Goal: Book appointment/travel/reservation

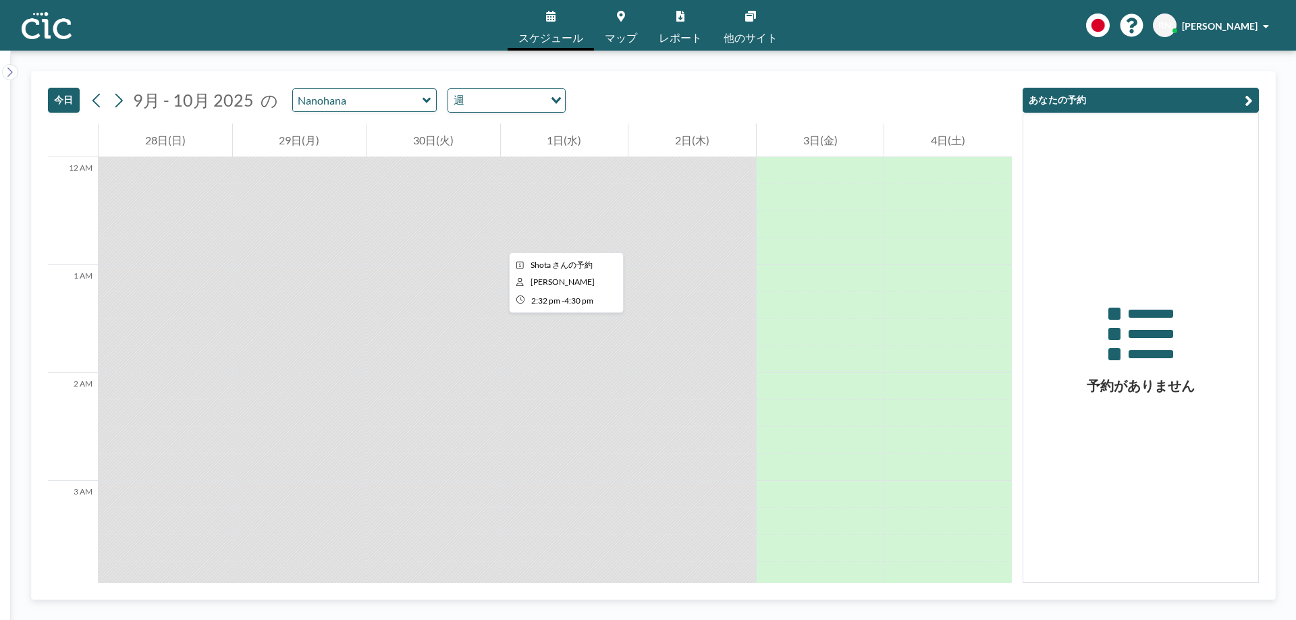
scroll to position [1576, 0]
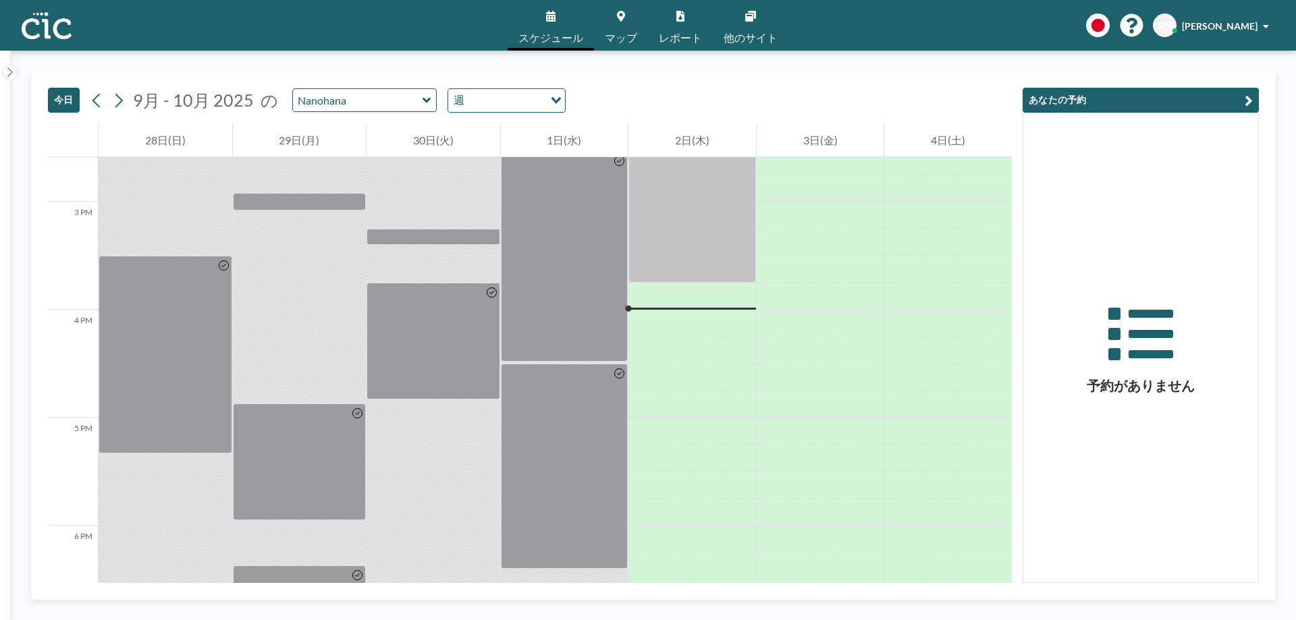
click at [400, 95] on input "Nanohana" at bounding box center [358, 100] width 130 height 22
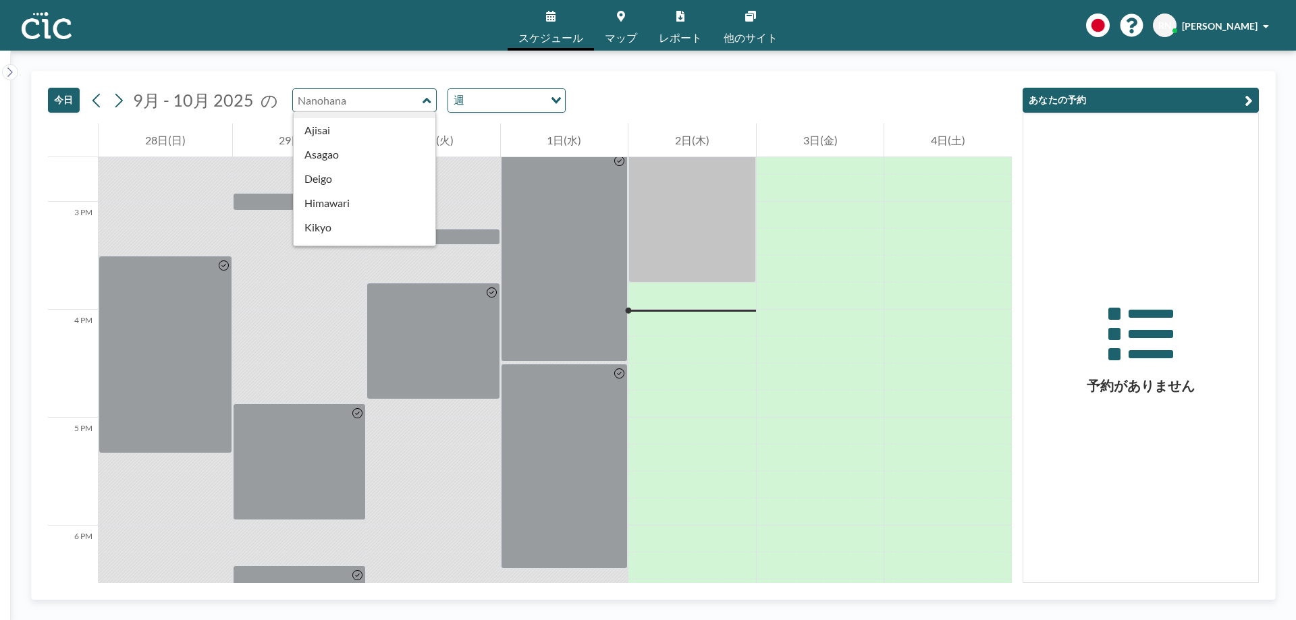
scroll to position [318, 0]
type input "Deigo"
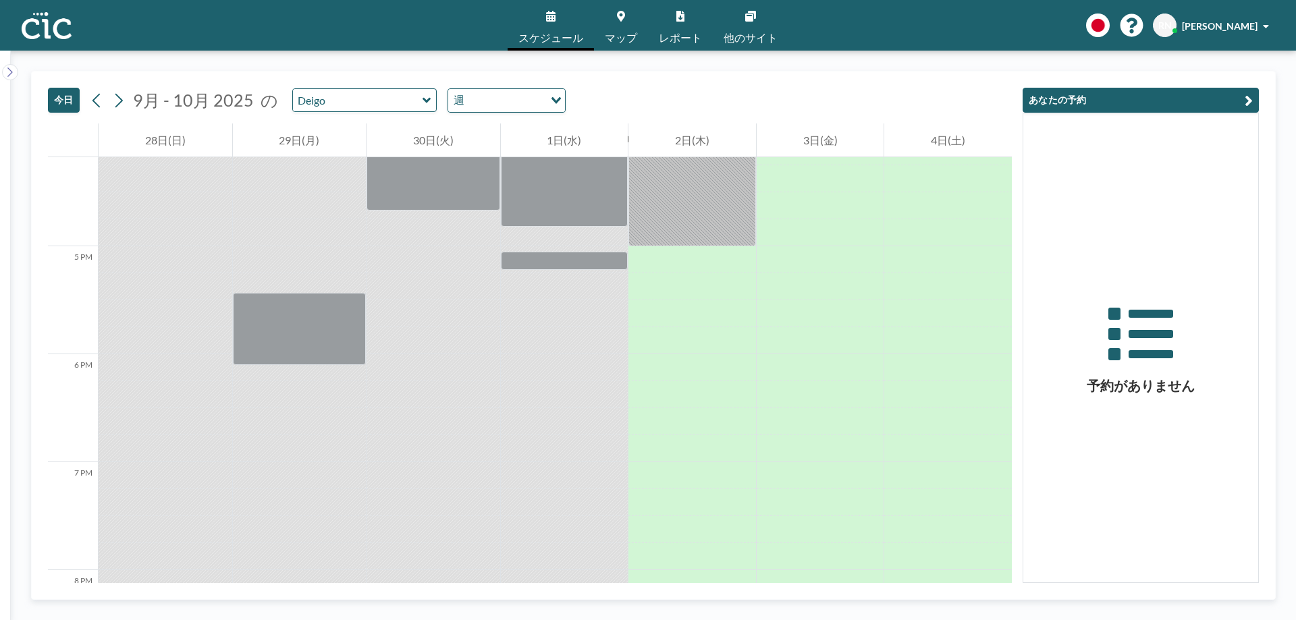
scroll to position [1744, 0]
click at [377, 99] on input "text" at bounding box center [358, 100] width 130 height 22
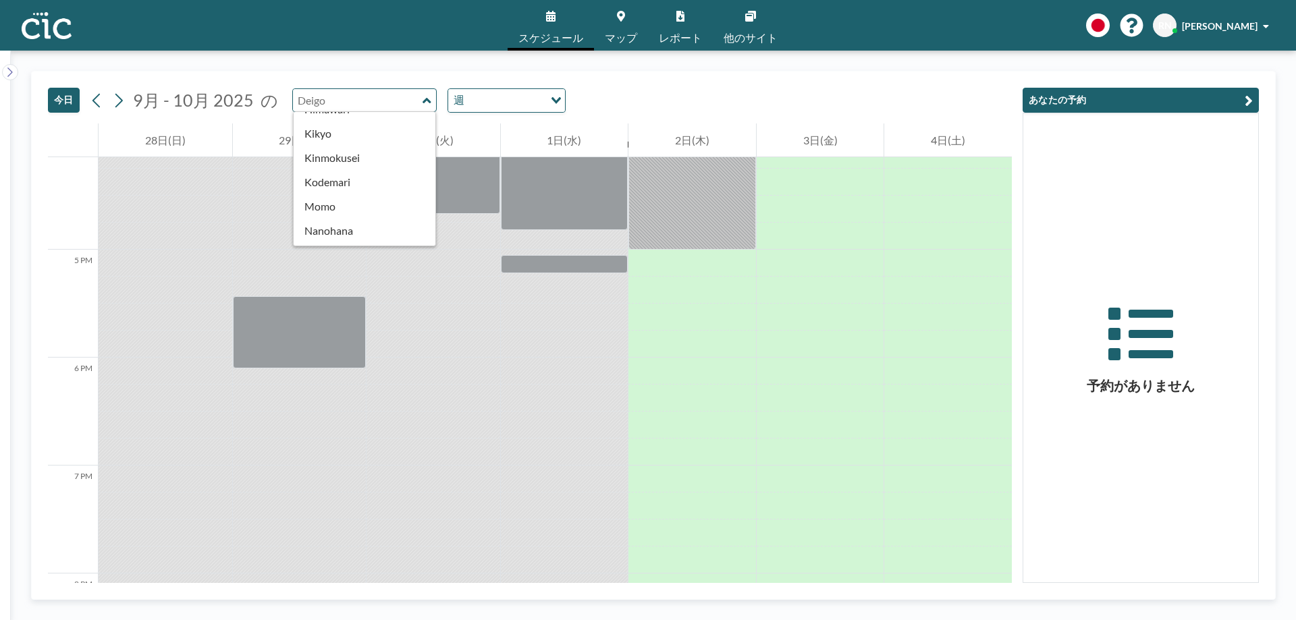
scroll to position [392, 0]
type input "Kodemari"
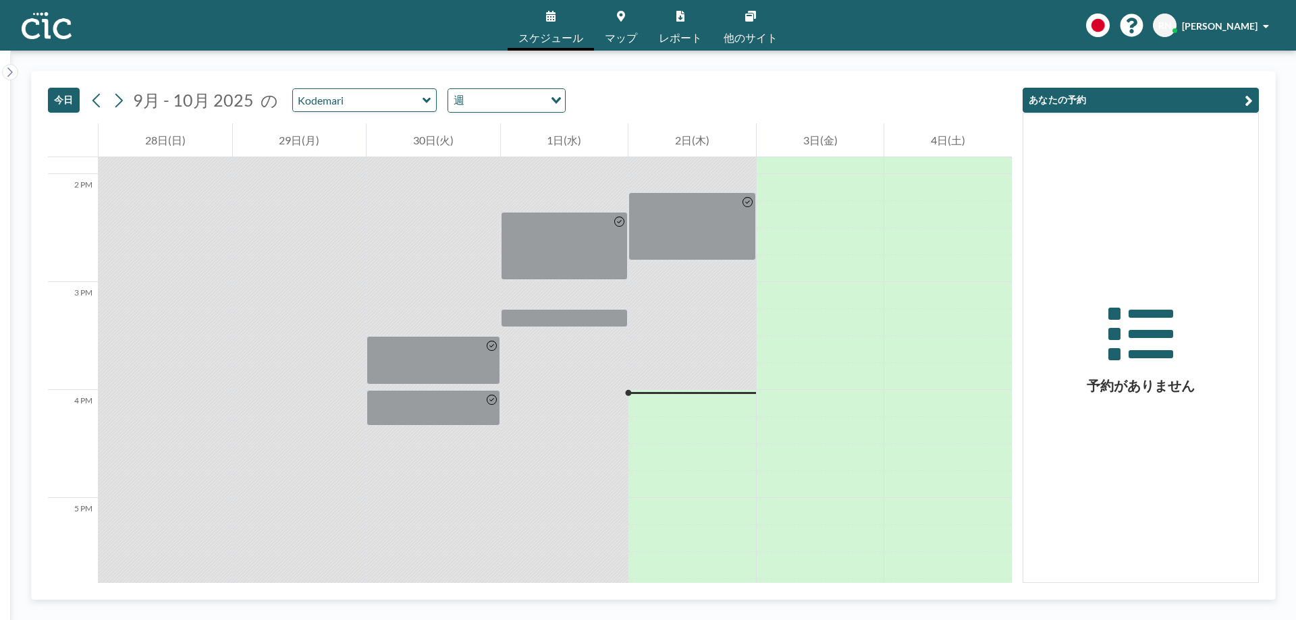
scroll to position [1497, 0]
click at [670, 394] on div at bounding box center [693, 403] width 128 height 22
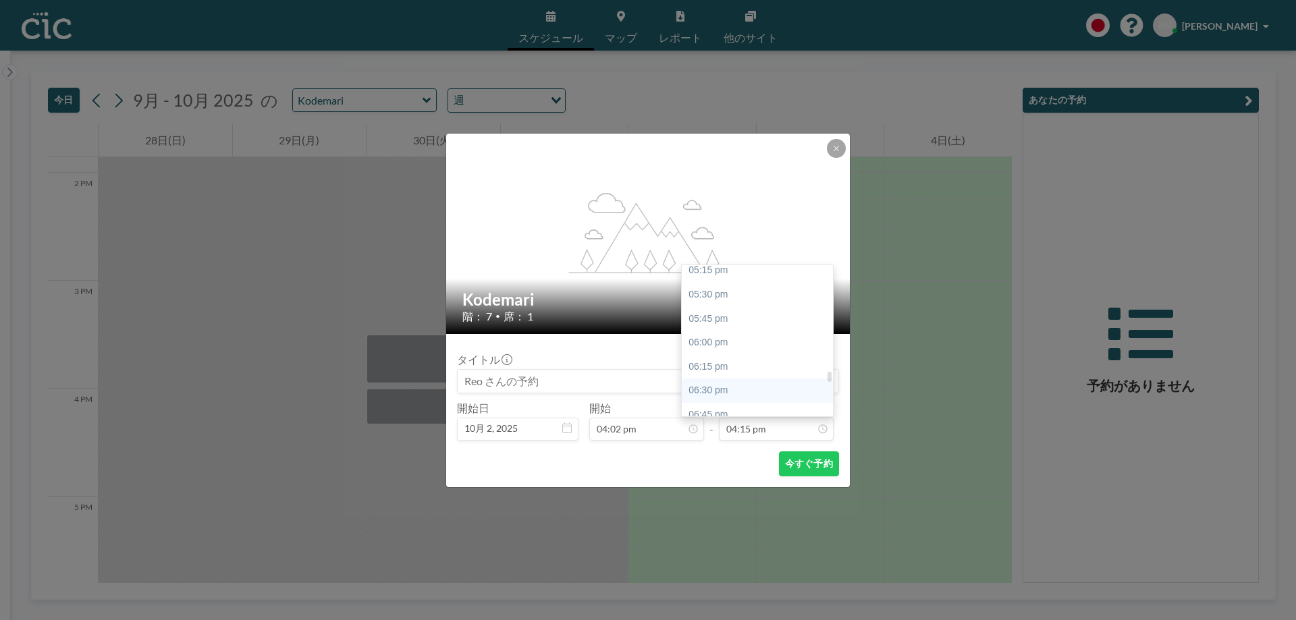
scroll to position [1663, 0]
click at [722, 348] on div "06:00 pm" at bounding box center [761, 343] width 158 height 24
type input "06:00 pm"
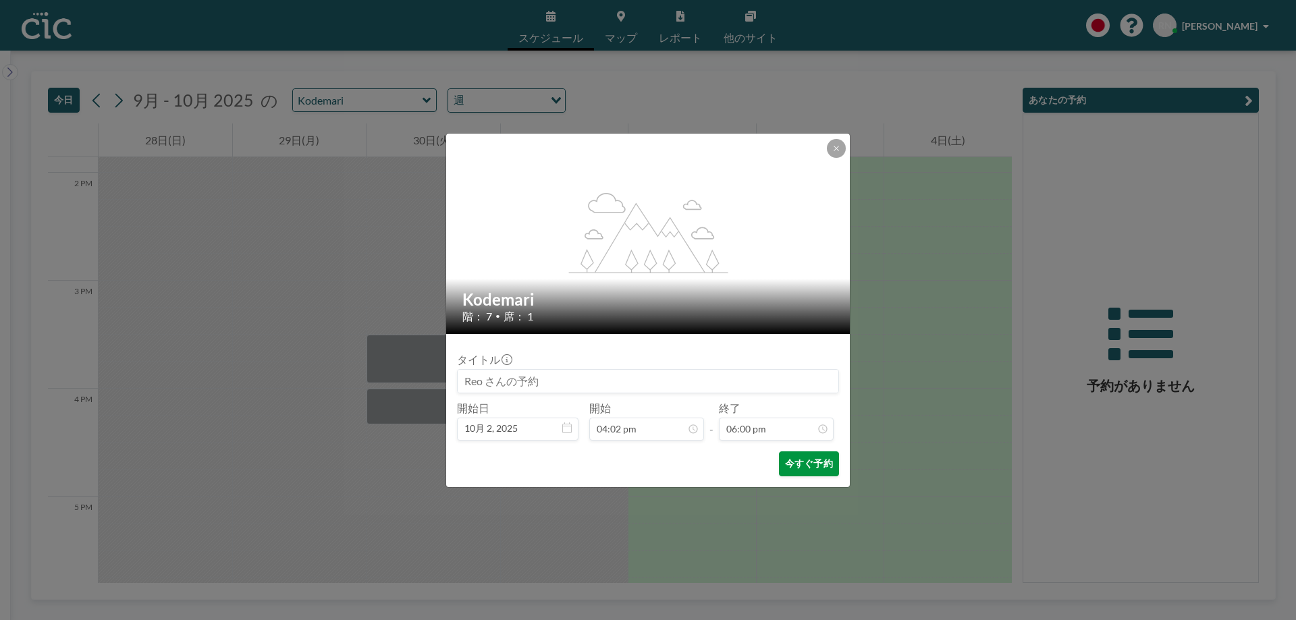
scroll to position [1730, 0]
click at [799, 457] on button "今すぐ予約" at bounding box center [809, 464] width 60 height 25
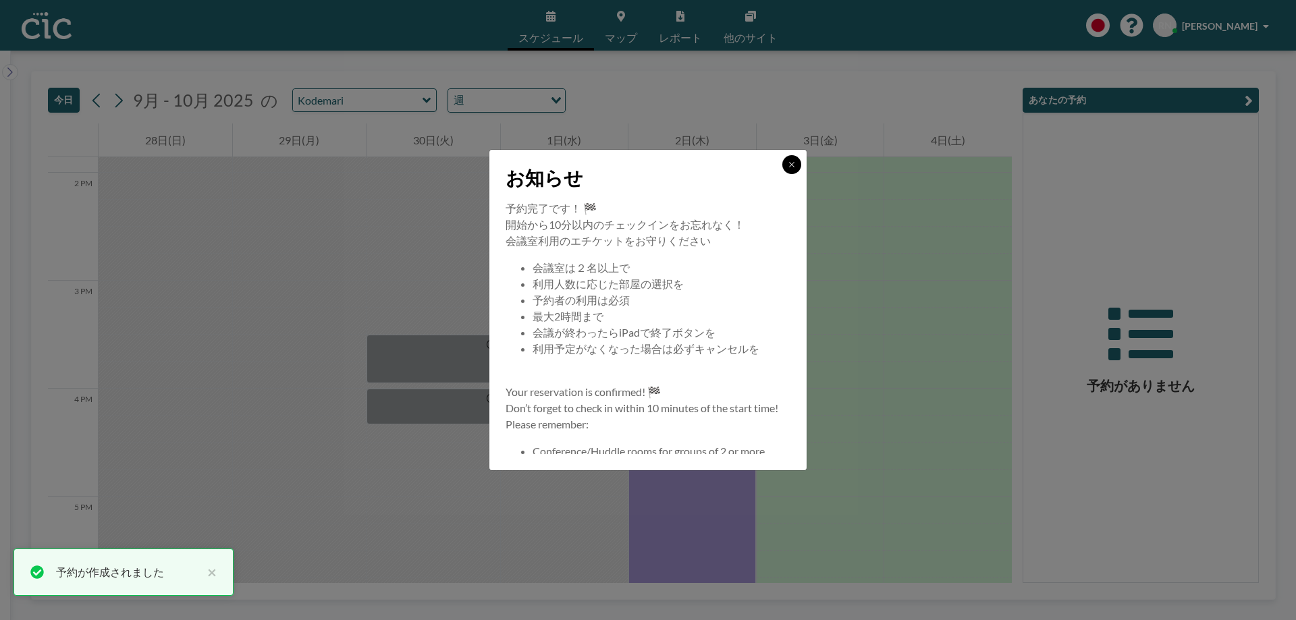
click at [791, 161] on icon at bounding box center [792, 165] width 8 height 8
